Goal: Communication & Community: Share content

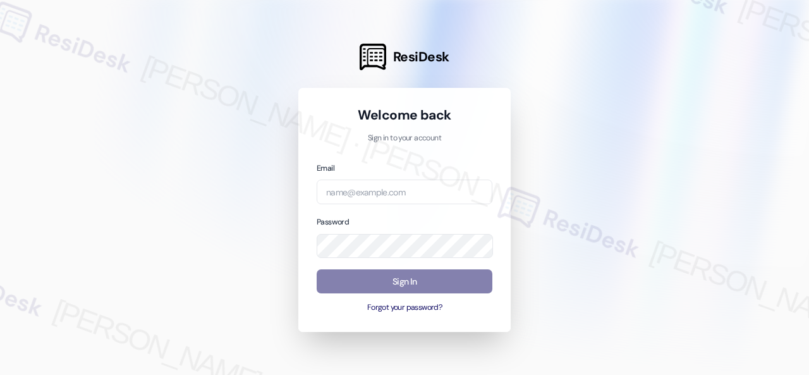
click at [555, 180] on div at bounding box center [404, 187] width 809 height 375
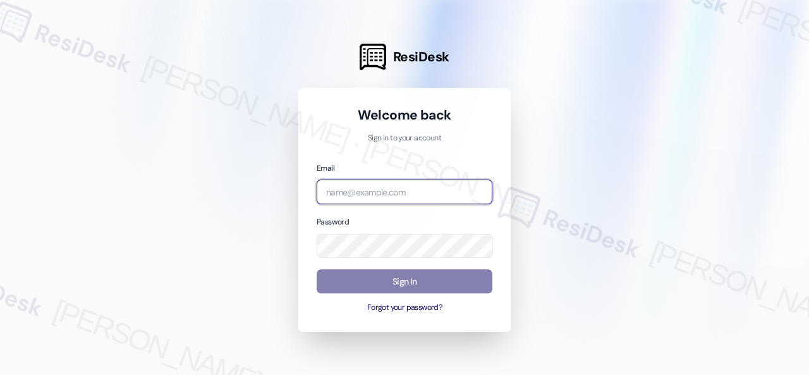
click at [408, 200] on input "email" at bounding box center [404, 191] width 176 height 25
paste input "automated-surveys-birchstone_residential-resen.fifteen@birchstone_[DOMAIN_NAME]"
type input "automated-surveys-birchstone_residential-resen.fifteen@birchstone_[DOMAIN_NAME]"
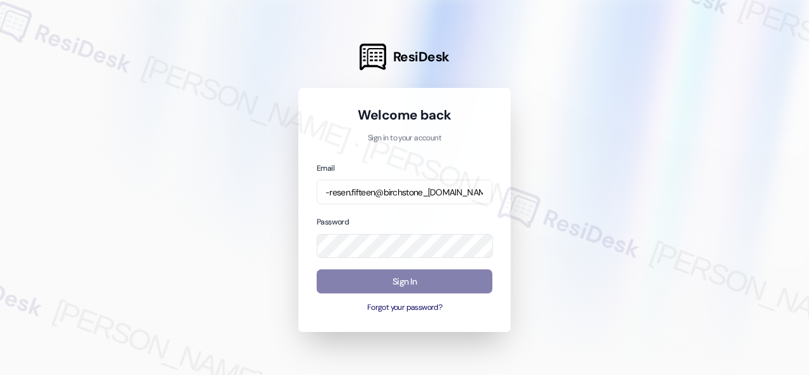
scroll to position [0, 0]
click at [579, 223] on div at bounding box center [404, 187] width 809 height 375
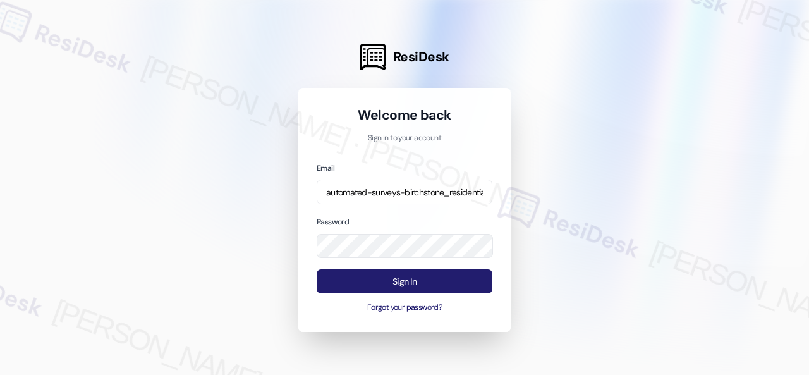
click at [366, 277] on button "Sign In" at bounding box center [404, 281] width 176 height 25
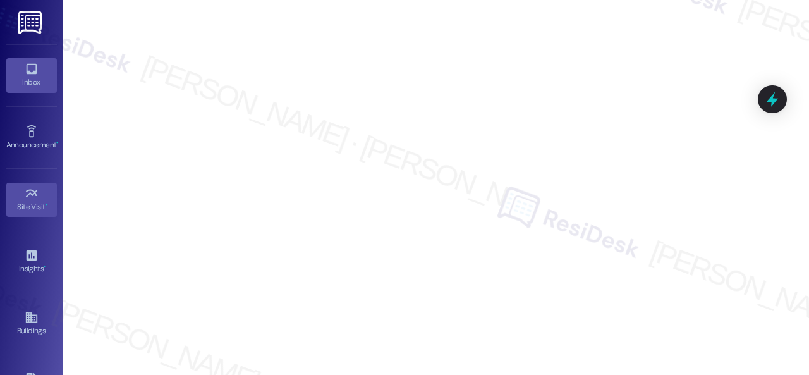
click at [27, 65] on icon at bounding box center [32, 69] width 14 height 14
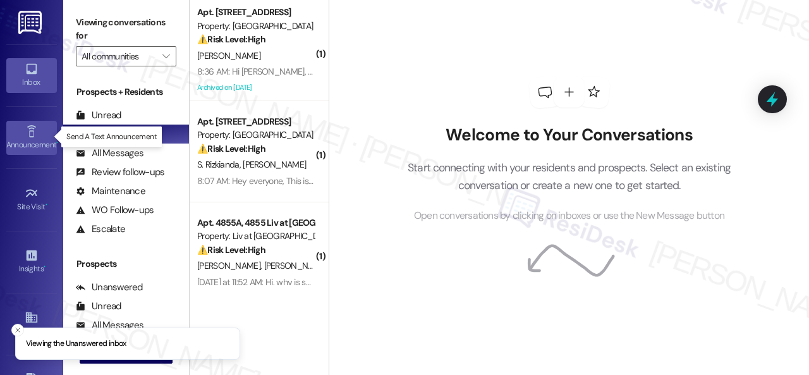
click at [29, 141] on div "Announcement •" at bounding box center [31, 144] width 63 height 13
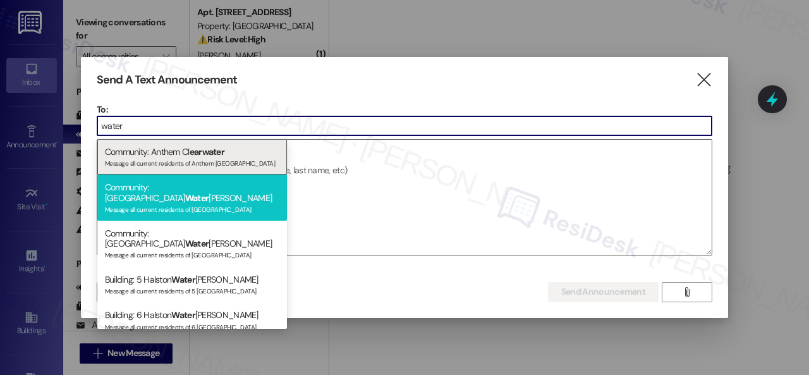
type input "water"
click at [148, 188] on div "Community: Halston Water leigh Message all current residents of [GEOGRAPHIC_DAT…" at bounding box center [192, 197] width 190 height 46
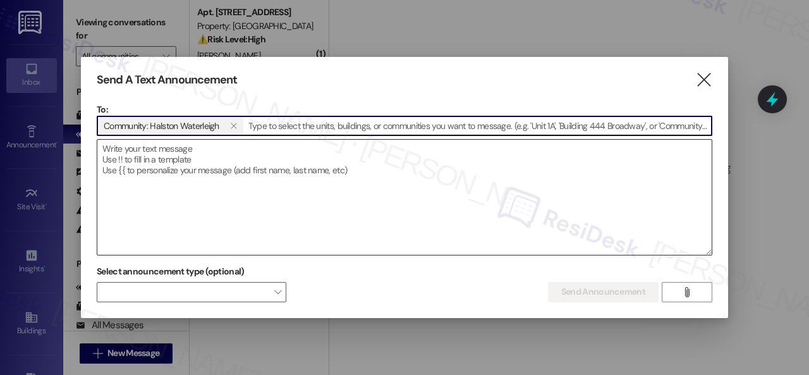
click at [184, 157] on textarea at bounding box center [404, 197] width 614 height 115
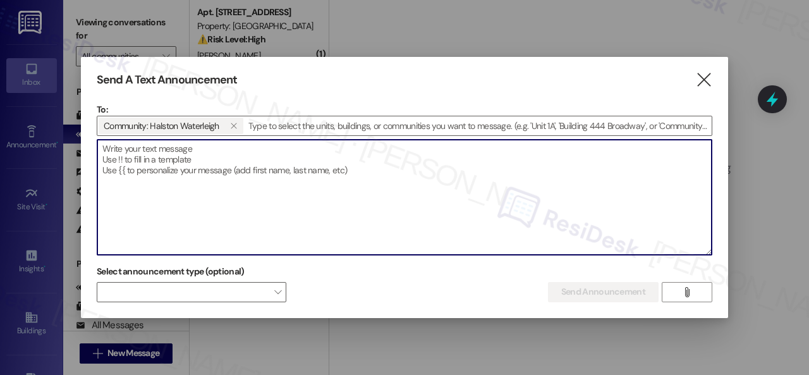
paste textarea "Hi {{first_name}}! 🚚✨ [GEOGRAPHIC_DATA]? The Chicha La Criolla food truck is ro…"
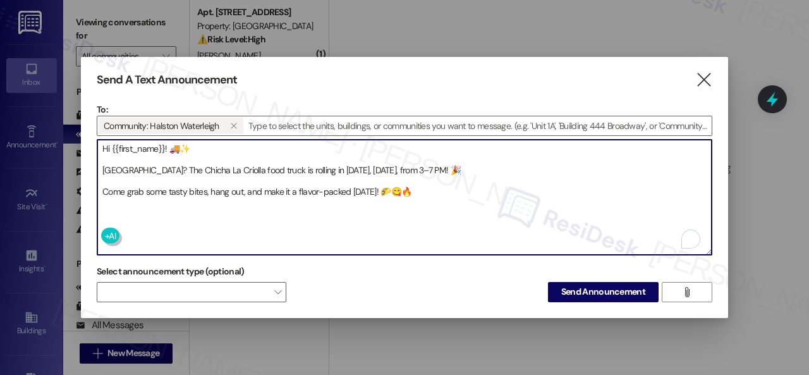
drag, startPoint x: 169, startPoint y: 144, endPoint x: 203, endPoint y: 140, distance: 33.8
click at [203, 140] on textarea "Hi {{first_name}}! 🚚✨ [GEOGRAPHIC_DATA]? The Chicha La Criolla food truck is ro…" at bounding box center [404, 197] width 614 height 115
drag, startPoint x: 457, startPoint y: 162, endPoint x: 465, endPoint y: 164, distance: 8.3
click at [465, 164] on textarea "Hi {{first_name}}! 🚚✨ [GEOGRAPHIC_DATA]? The Chicha La Criolla food truck is ro…" at bounding box center [404, 197] width 614 height 115
drag, startPoint x: 385, startPoint y: 184, endPoint x: 416, endPoint y: 183, distance: 30.3
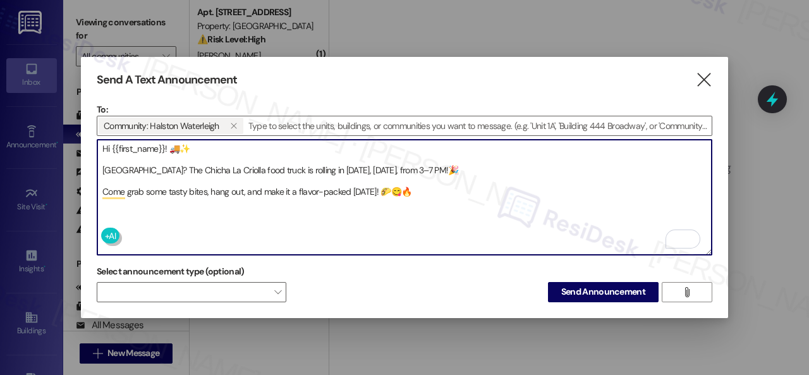
click at [416, 183] on textarea "Hi {{first_name}}! 🚚✨ [GEOGRAPHIC_DATA]? The Chicha La Criolla food truck is ro…" at bounding box center [404, 197] width 614 height 115
type textarea "Hi {{first_name}}! 🚚✨ [GEOGRAPHIC_DATA]? The Chicha La Criolla food truck is ro…"
click at [249, 305] on div "Send A Text Announcement  To: Community: [PERSON_NAME]   Drop image file her…" at bounding box center [404, 187] width 647 height 261
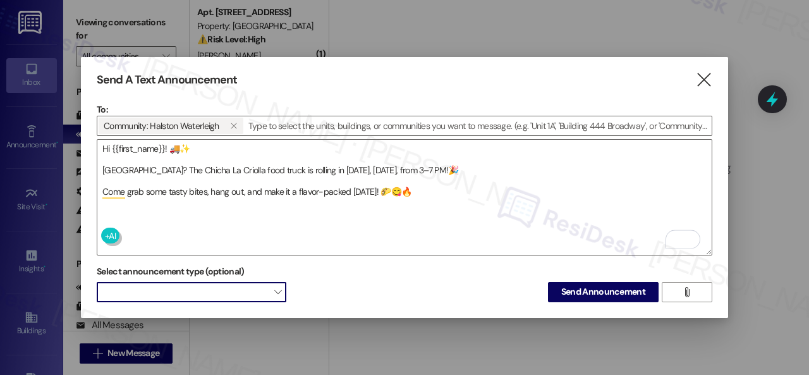
click at [249, 291] on span at bounding box center [192, 292] width 190 height 20
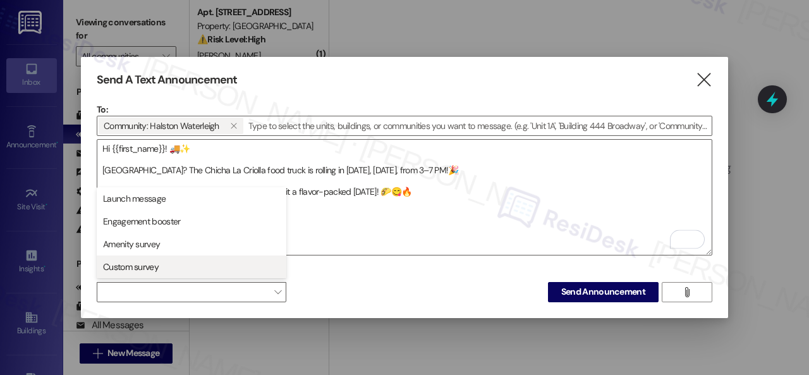
click at [150, 263] on span "Custom survey" at bounding box center [131, 266] width 56 height 13
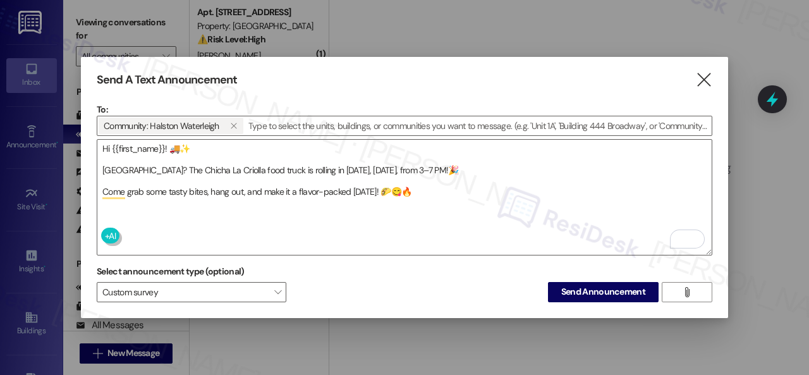
click at [394, 287] on div "Select announcement type (optional) Custom survey  Send Announcement " at bounding box center [404, 282] width 615 height 40
click at [566, 290] on span "Send Announcement" at bounding box center [603, 291] width 84 height 13
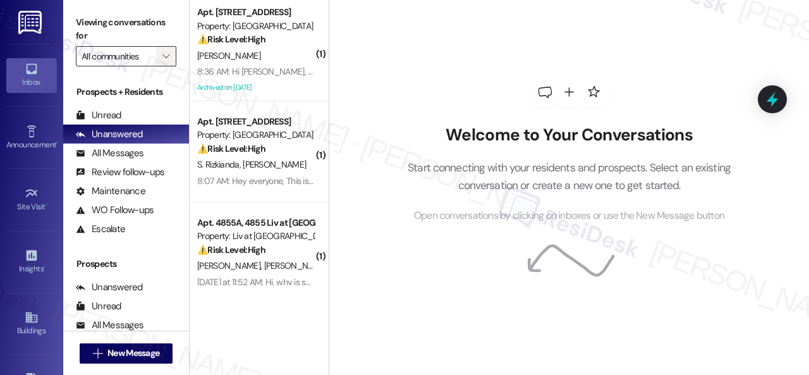
click at [174, 59] on button "" at bounding box center [166, 56] width 20 height 20
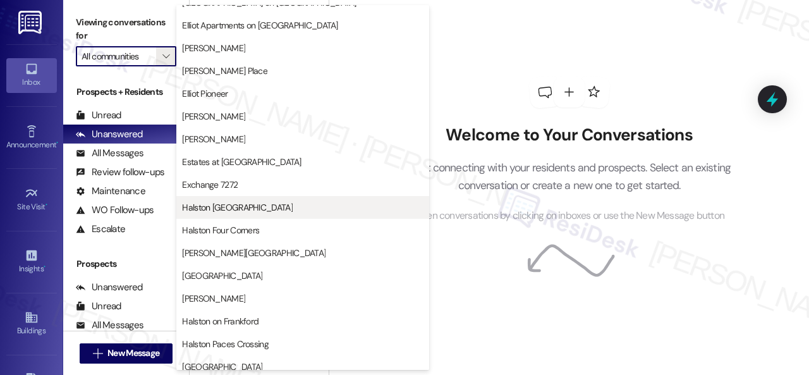
scroll to position [379, 0]
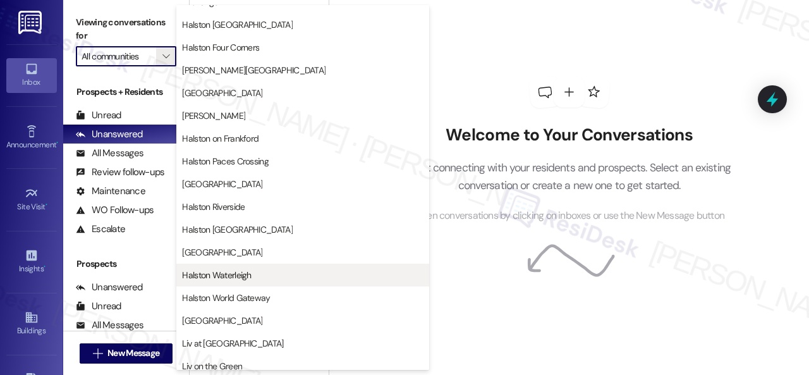
click at [220, 274] on span "Halston Waterleigh" at bounding box center [216, 274] width 69 height 13
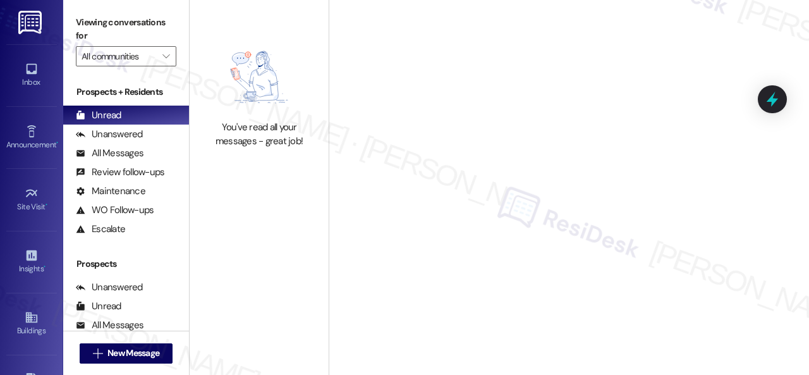
type input "Halston Waterleigh"
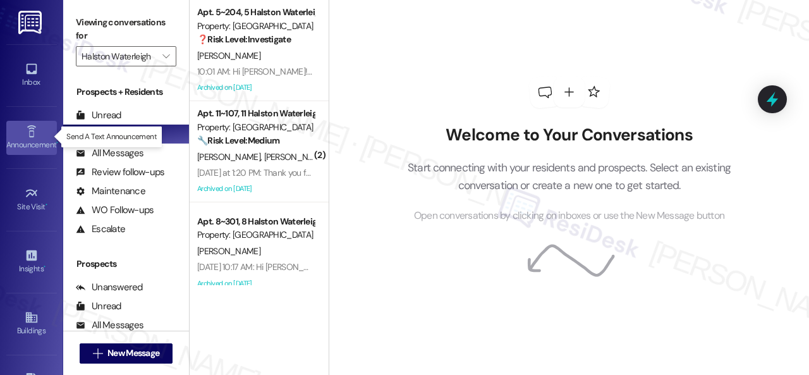
click at [17, 131] on link "Announcement •" at bounding box center [31, 138] width 51 height 34
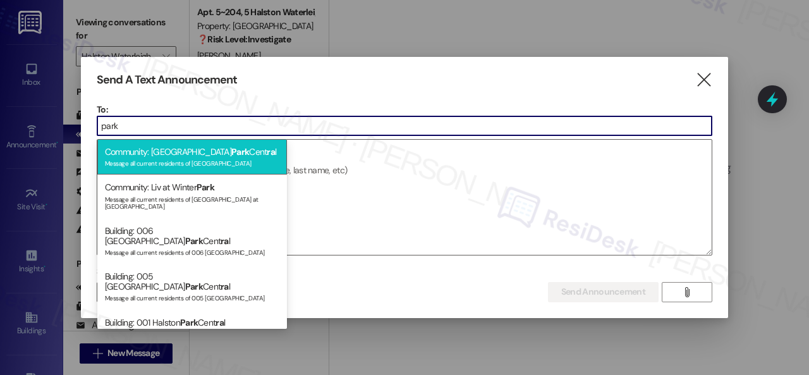
type input "park"
click at [177, 153] on div "Community: [GEOGRAPHIC_DATA] Cent ra l Message all current residents of [GEOGRA…" at bounding box center [192, 157] width 190 height 36
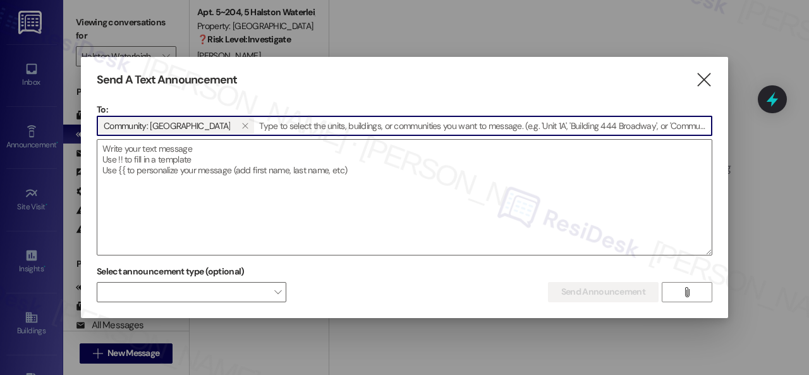
click at [177, 153] on textarea at bounding box center [404, 197] width 614 height 115
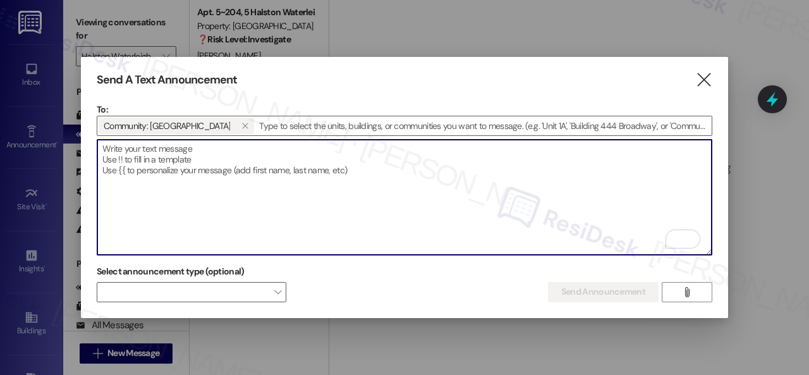
click at [153, 157] on textarea "To enrich screen reader interactions, please activate Accessibility in Grammarl…" at bounding box center [404, 197] width 614 height 115
paste textarea "Hi {{first_name}}! 🚚😋 The [PERSON_NAME] Fresh food truck is pulling up at the o…"
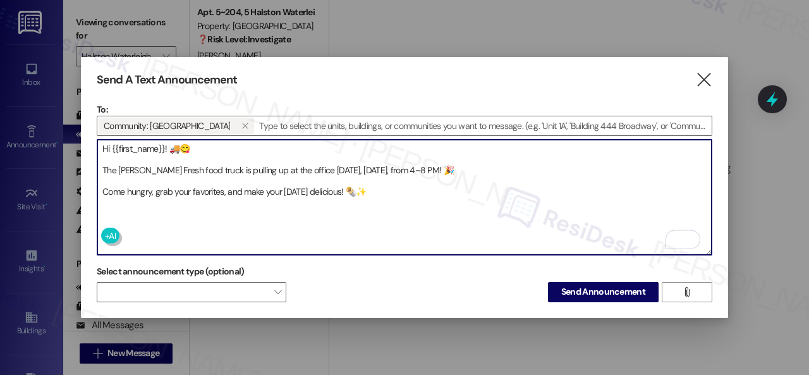
drag, startPoint x: 169, startPoint y: 143, endPoint x: 193, endPoint y: 141, distance: 24.1
click at [193, 141] on textarea "Hi {{first_name}}! 🚚😋 The [PERSON_NAME] Fresh food truck is pulling up at the o…" at bounding box center [404, 197] width 614 height 115
drag, startPoint x: 452, startPoint y: 162, endPoint x: 459, endPoint y: 160, distance: 7.1
click at [459, 160] on textarea "Hi {{first_name}}! 🚚😋 The [PERSON_NAME] Fresh food truck is pulling up at the o…" at bounding box center [404, 197] width 614 height 115
click at [454, 164] on textarea "Hi {{first_name}}! 🚚😋 The [PERSON_NAME] Fresh food truck is pulling up at the o…" at bounding box center [404, 197] width 614 height 115
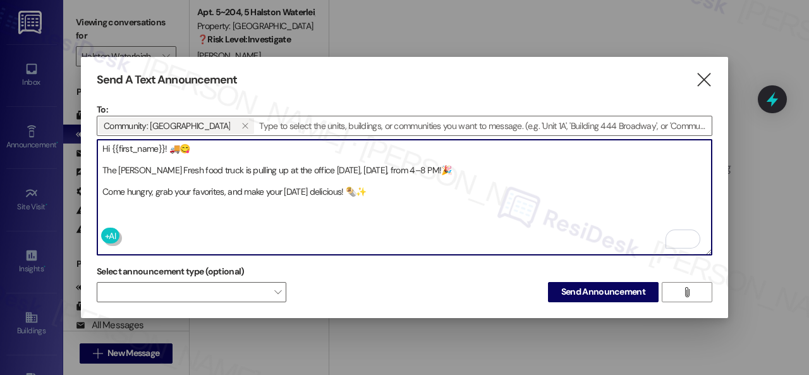
drag, startPoint x: 353, startPoint y: 185, endPoint x: 359, endPoint y: 189, distance: 7.9
click at [359, 189] on textarea "Hi {{first_name}}! 🚚😋 The [PERSON_NAME] Fresh food truck is pulling up at the o…" at bounding box center [404, 197] width 614 height 115
click at [363, 181] on textarea "Hi {{first_name}}! 🚚😋 The [PERSON_NAME] Fresh food truck is pulling up at the o…" at bounding box center [404, 197] width 614 height 115
click at [374, 184] on textarea "Hi {{first_name}}! 🚚😋 The [PERSON_NAME] Fresh food truck is pulling up at the o…" at bounding box center [404, 197] width 614 height 115
drag, startPoint x: 373, startPoint y: 188, endPoint x: 353, endPoint y: 186, distance: 20.3
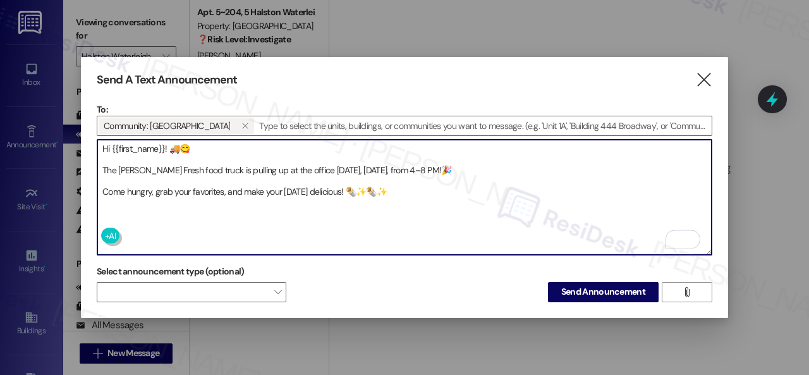
click at [353, 186] on textarea "Hi {{first_name}}! 🚚😋 The [PERSON_NAME] Fresh food truck is pulling up at the o…" at bounding box center [404, 197] width 614 height 115
type textarea "Hi {{first_name}}! 🚚😋 The [PERSON_NAME] Fresh food truck is pulling up at the o…"
click at [227, 291] on span at bounding box center [192, 292] width 190 height 20
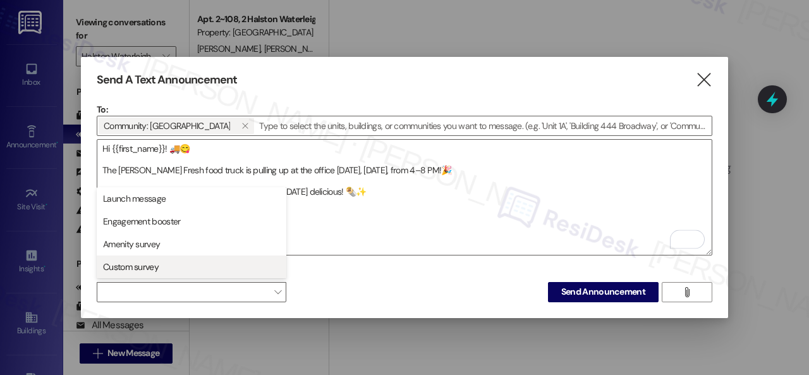
click at [149, 262] on span "Custom survey" at bounding box center [131, 266] width 56 height 13
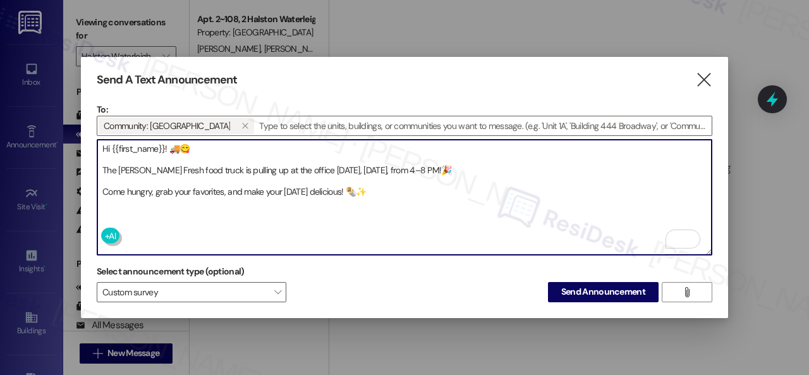
click at [457, 227] on textarea "Hi {{first_name}}! 🚚😋 The [PERSON_NAME] Fresh food truck is pulling up at the o…" at bounding box center [404, 197] width 614 height 115
click at [573, 284] on button "Send Announcement" at bounding box center [603, 292] width 111 height 20
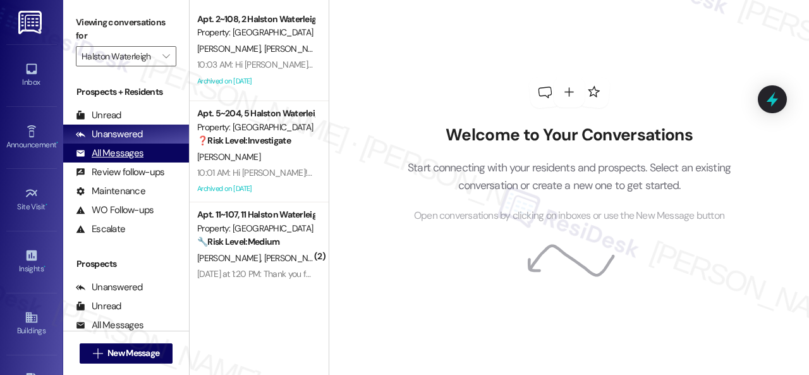
click at [130, 154] on div "All Messages" at bounding box center [110, 153] width 68 height 13
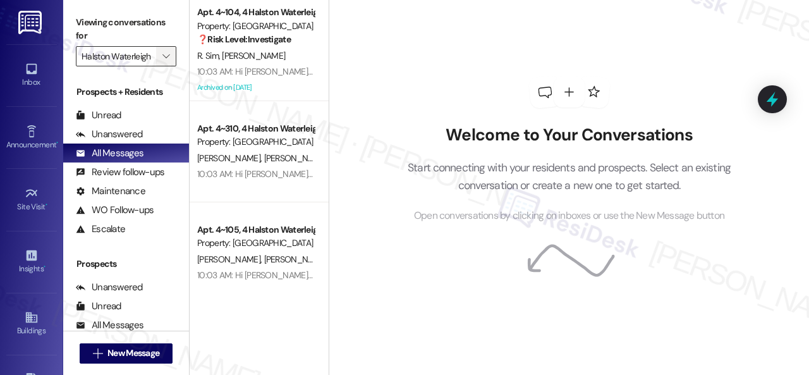
click at [166, 58] on icon "" at bounding box center [165, 56] width 7 height 10
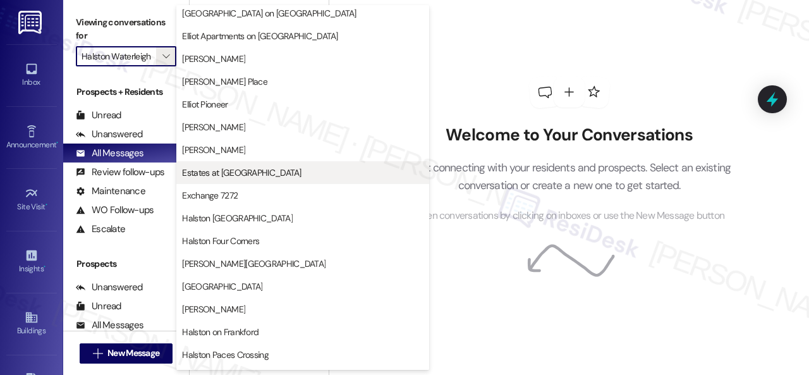
scroll to position [316, 0]
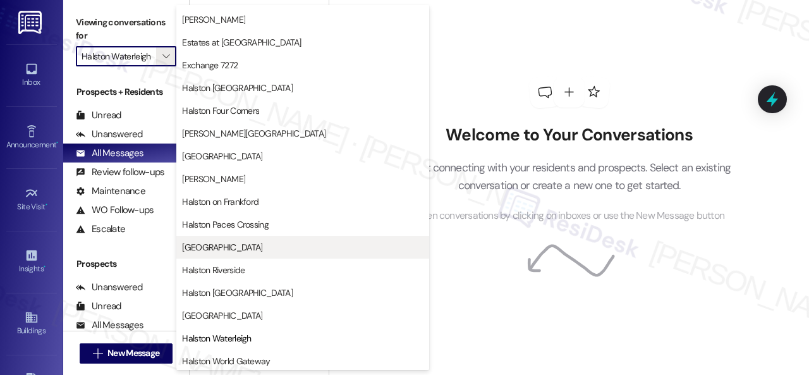
click at [186, 250] on span "[GEOGRAPHIC_DATA]" at bounding box center [222, 247] width 80 height 13
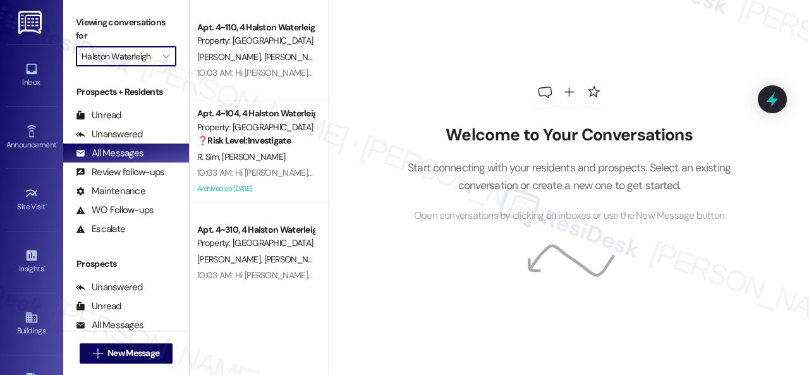
type input "[GEOGRAPHIC_DATA]"
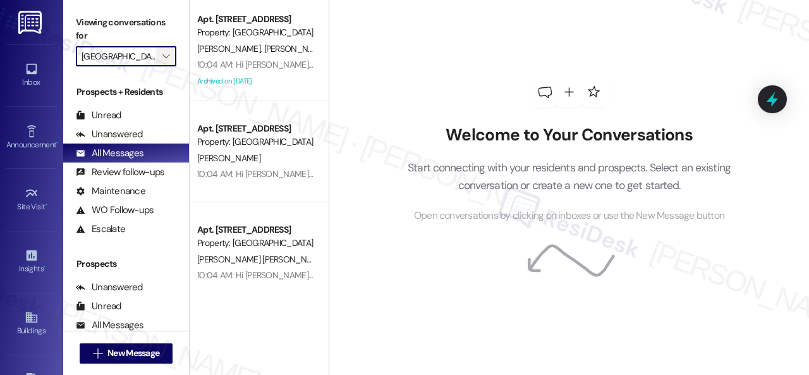
click at [169, 63] on span "" at bounding box center [166, 56] width 12 height 20
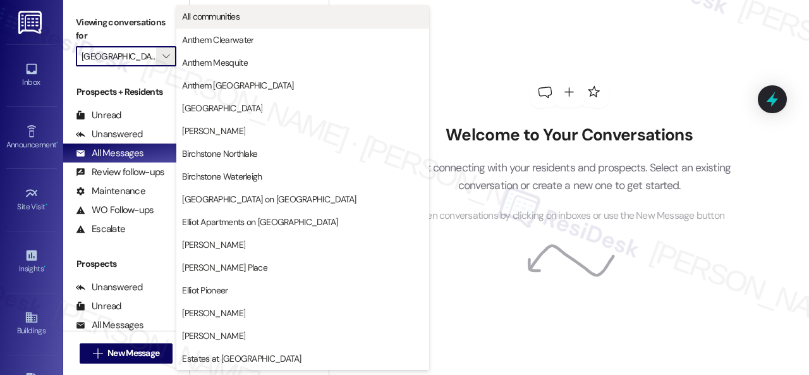
click at [203, 13] on span "All communities" at bounding box center [210, 16] width 57 height 13
